Goal: Obtain resource: Download file/media

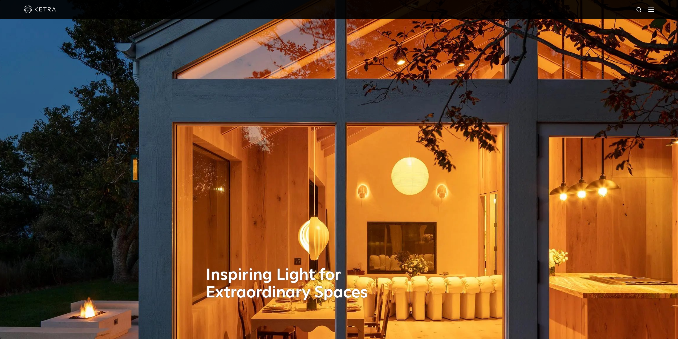
click at [654, 5] on div at bounding box center [339, 9] width 630 height 19
click at [654, 9] on img at bounding box center [651, 9] width 6 height 5
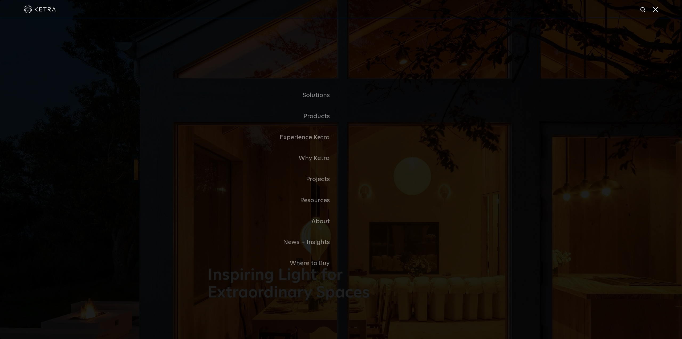
click at [653, 8] on span at bounding box center [655, 9] width 6 height 5
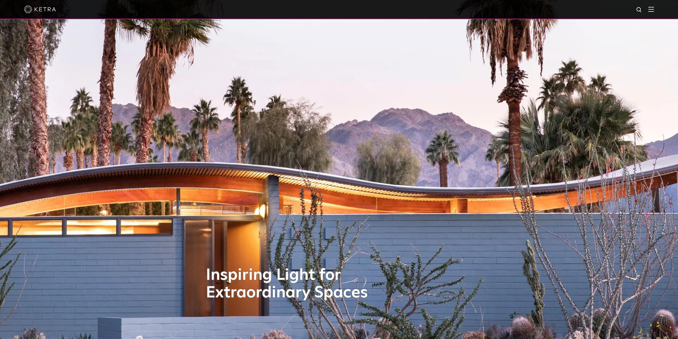
click at [642, 9] on img at bounding box center [639, 10] width 7 height 7
click at [586, 9] on input "text" at bounding box center [588, 10] width 68 height 12
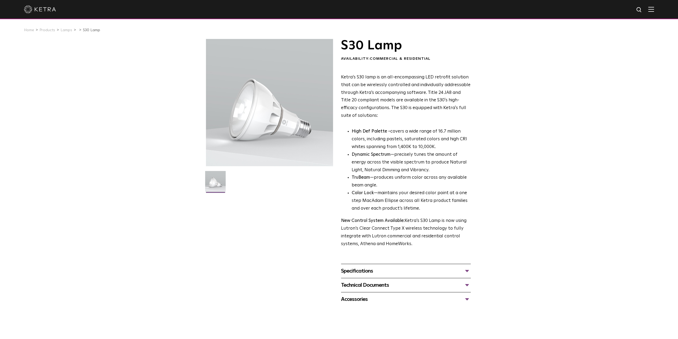
scroll to position [89, 0]
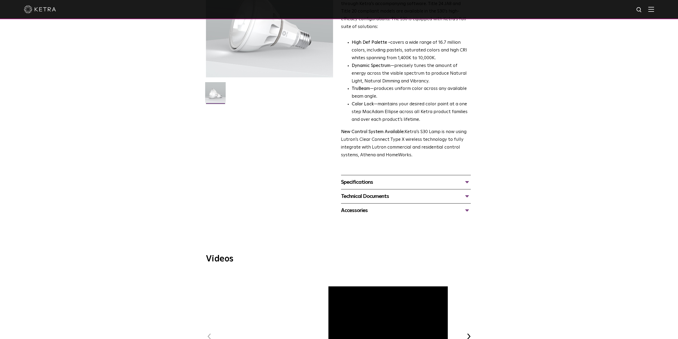
click at [395, 195] on div "Technical Documents" at bounding box center [406, 196] width 130 height 9
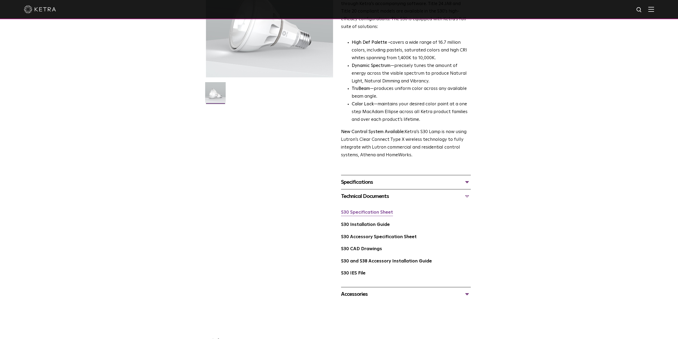
click at [373, 213] on link "S30 Specification Sheet" at bounding box center [367, 212] width 52 height 5
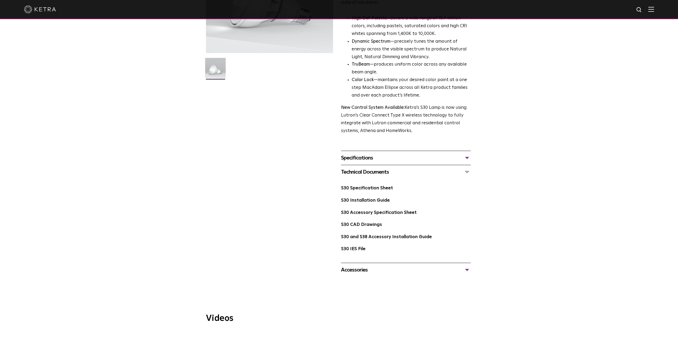
scroll to position [0, 0]
